Goal: Information Seeking & Learning: Stay updated

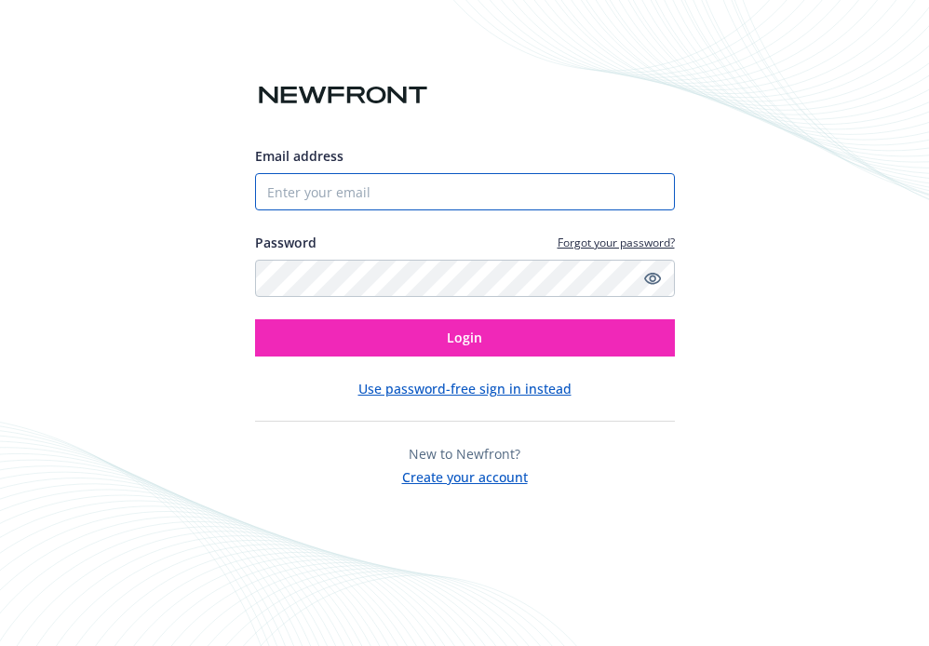
type input "[PERSON_NAME][EMAIL_ADDRESS][DOMAIN_NAME]"
click at [341, 197] on input "[PERSON_NAME][EMAIL_ADDRESS][DOMAIN_NAME]" at bounding box center [465, 191] width 420 height 37
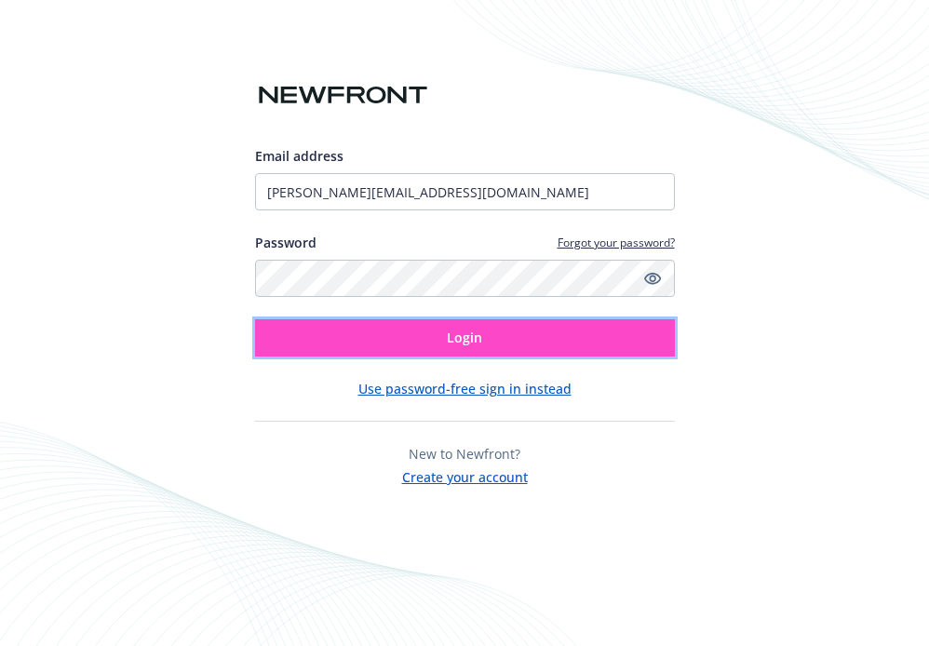
click at [267, 326] on button "Login" at bounding box center [465, 337] width 420 height 37
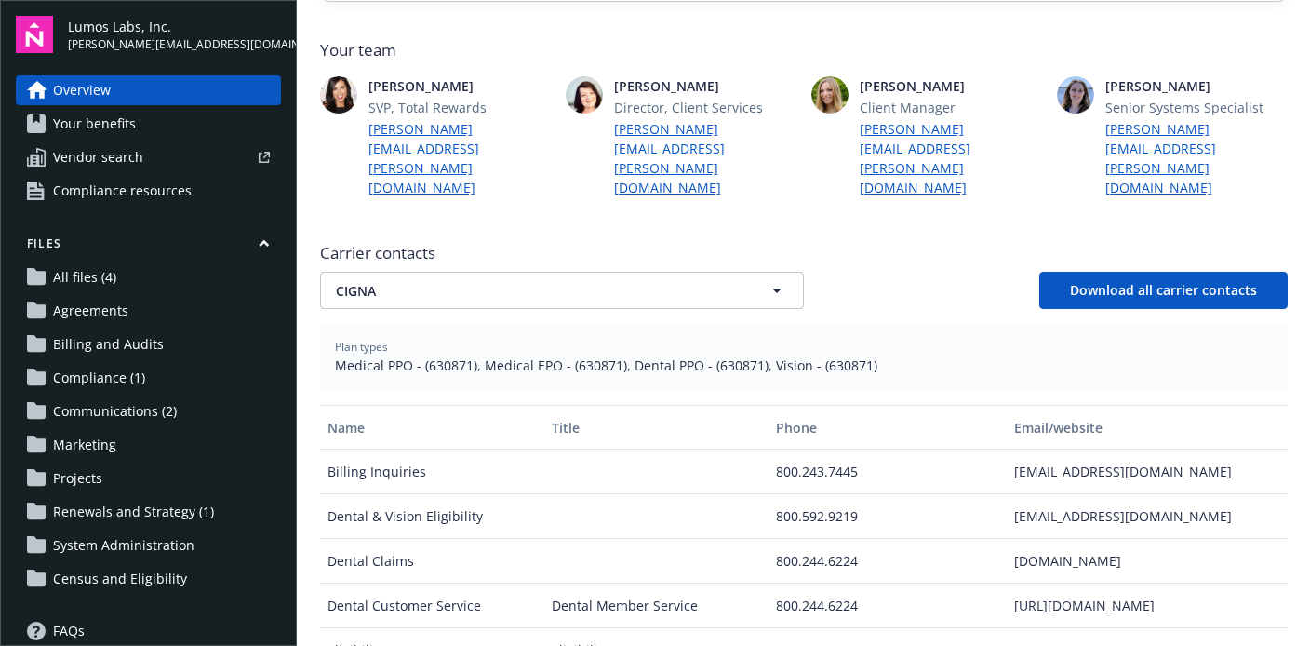
scroll to position [476, 0]
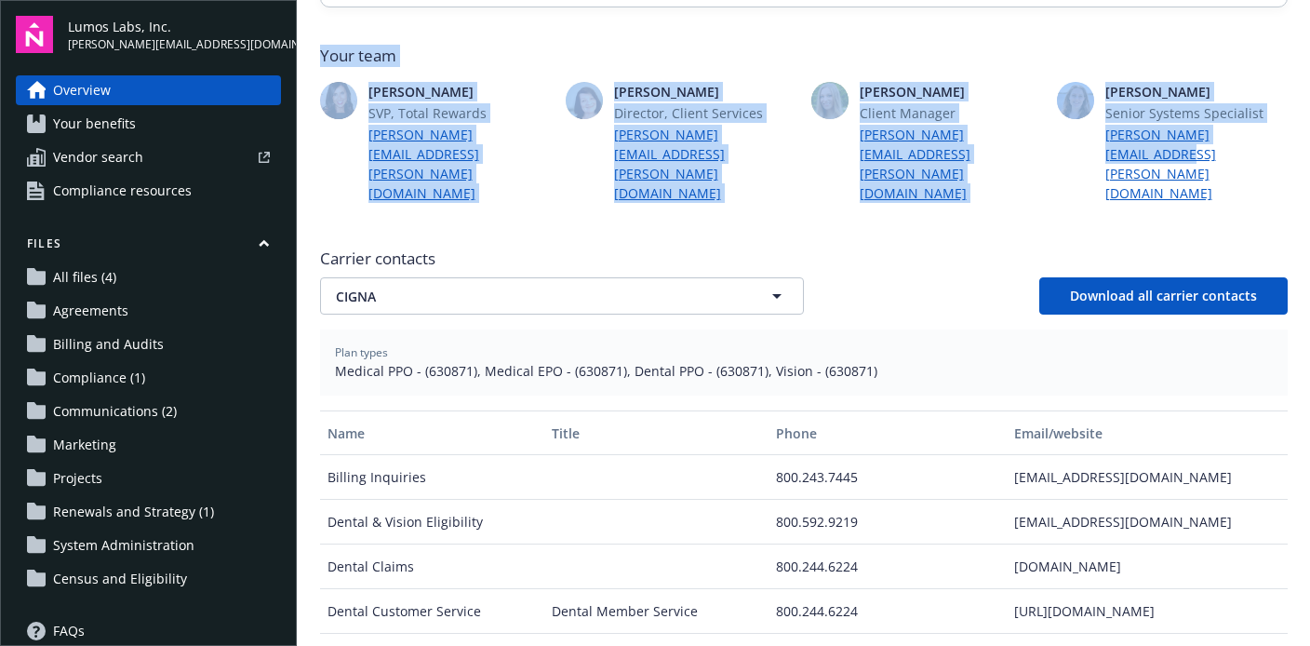
drag, startPoint x: 316, startPoint y: 55, endPoint x: 1289, endPoint y: 140, distance: 976.0
click at [928, 140] on div "Welcome to Navigator , [PERSON_NAME] Newfront news View all news The 2026 San F…" at bounding box center [804, 296] width 1012 height 1544
click at [928, 156] on div "Newfront news View all news The 2026 San Francisco HCSO Expenditure Rates [DATE…" at bounding box center [804, 327] width 968 height 1317
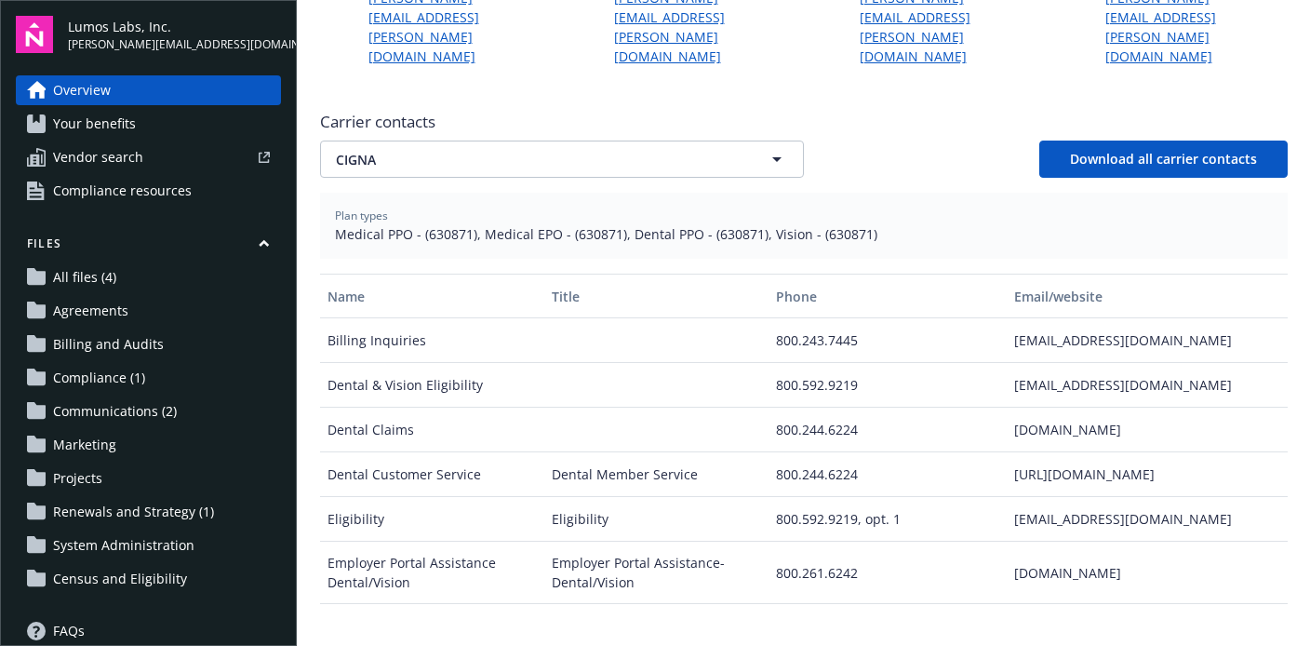
scroll to position [0, 0]
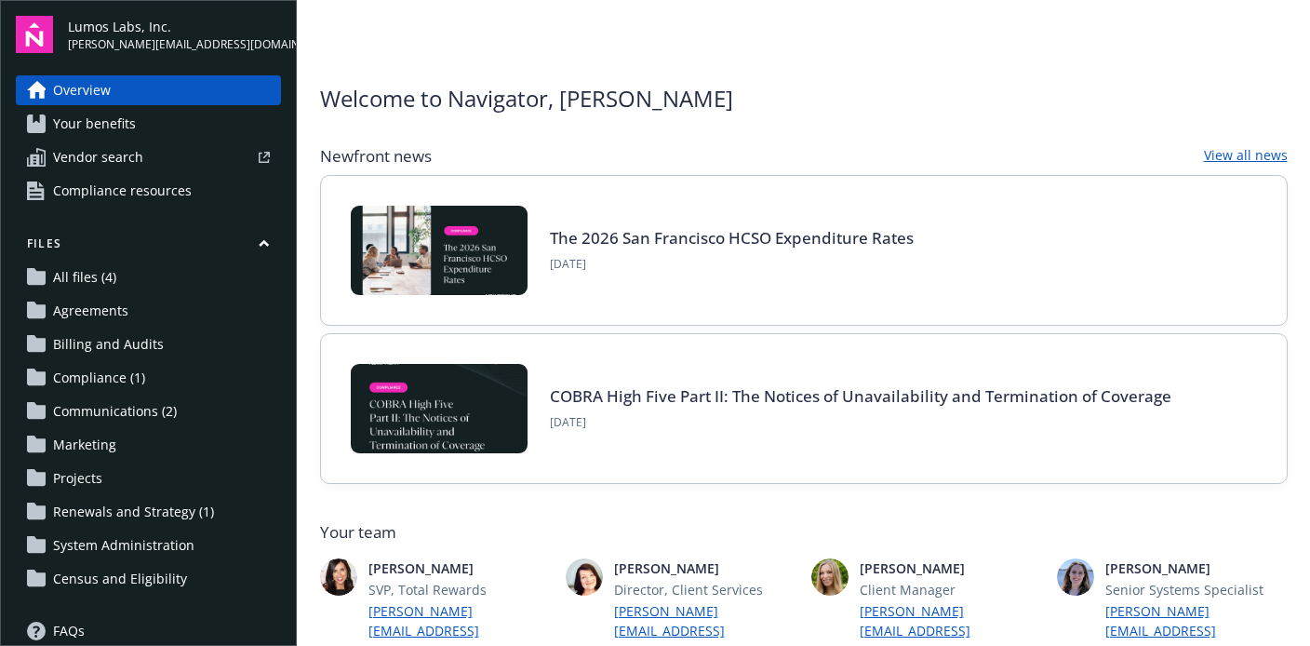
drag, startPoint x: 654, startPoint y: 440, endPoint x: 521, endPoint y: 127, distance: 339.8
